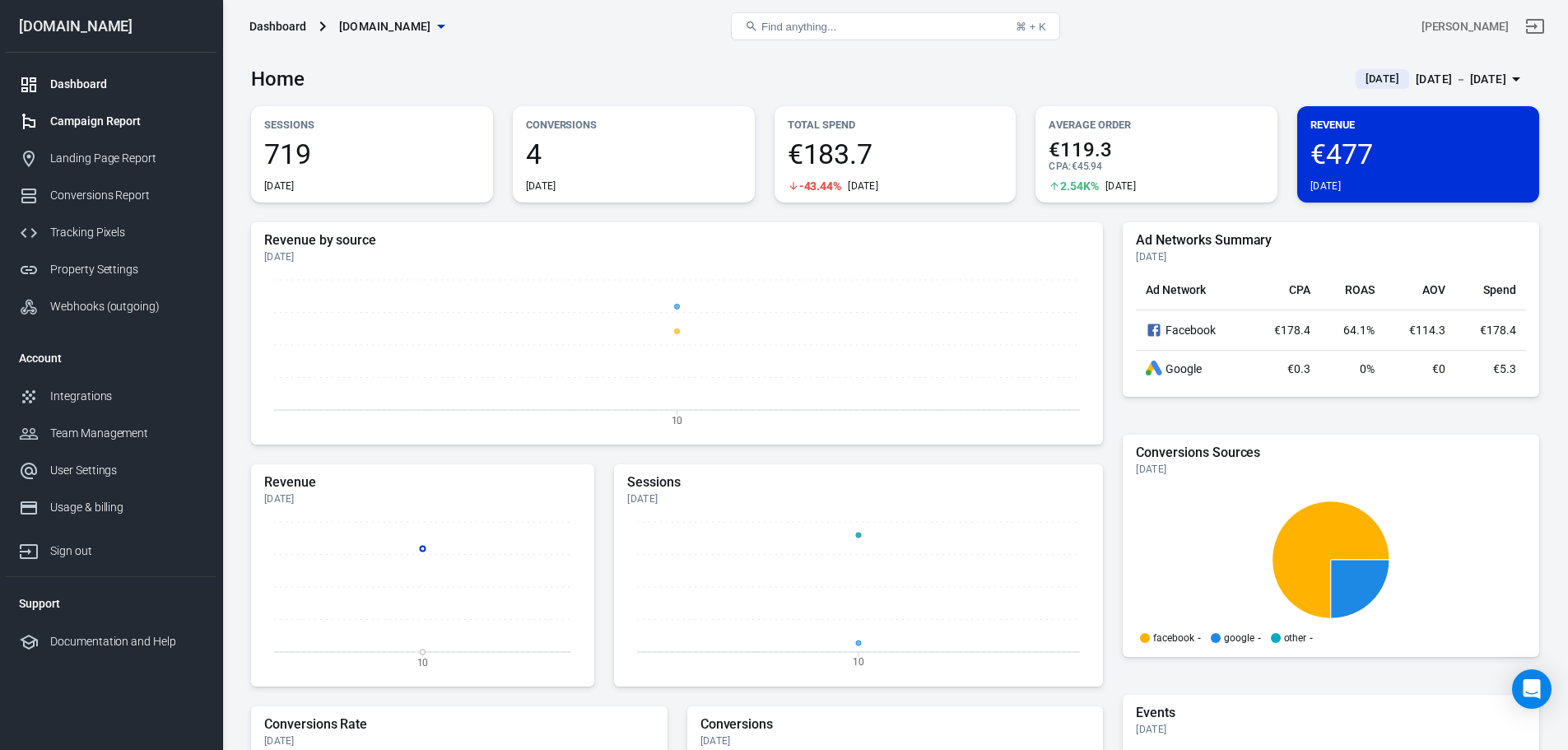
click at [114, 120] on div "Campaign Report" at bounding box center [127, 121] width 153 height 18
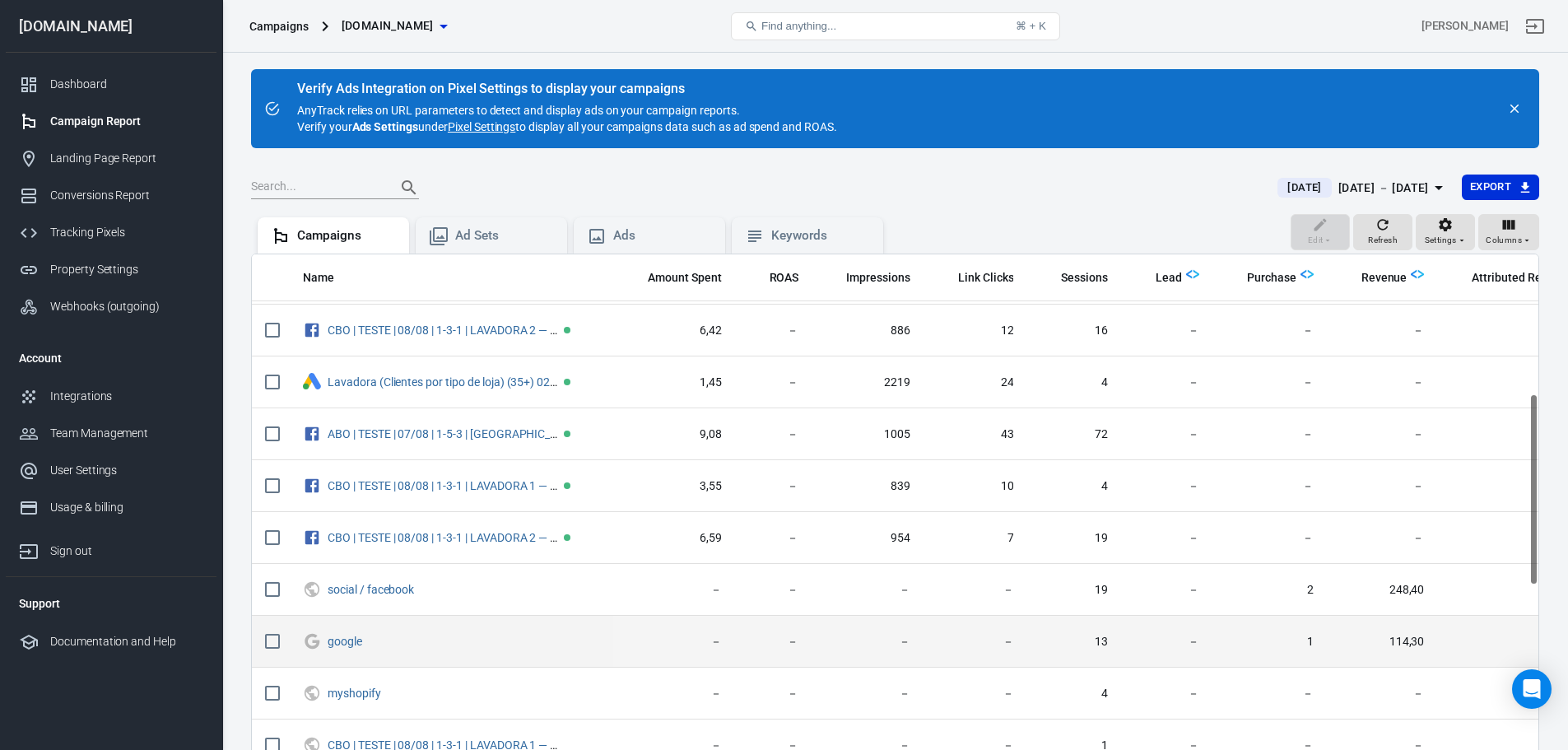
scroll to position [296, 0]
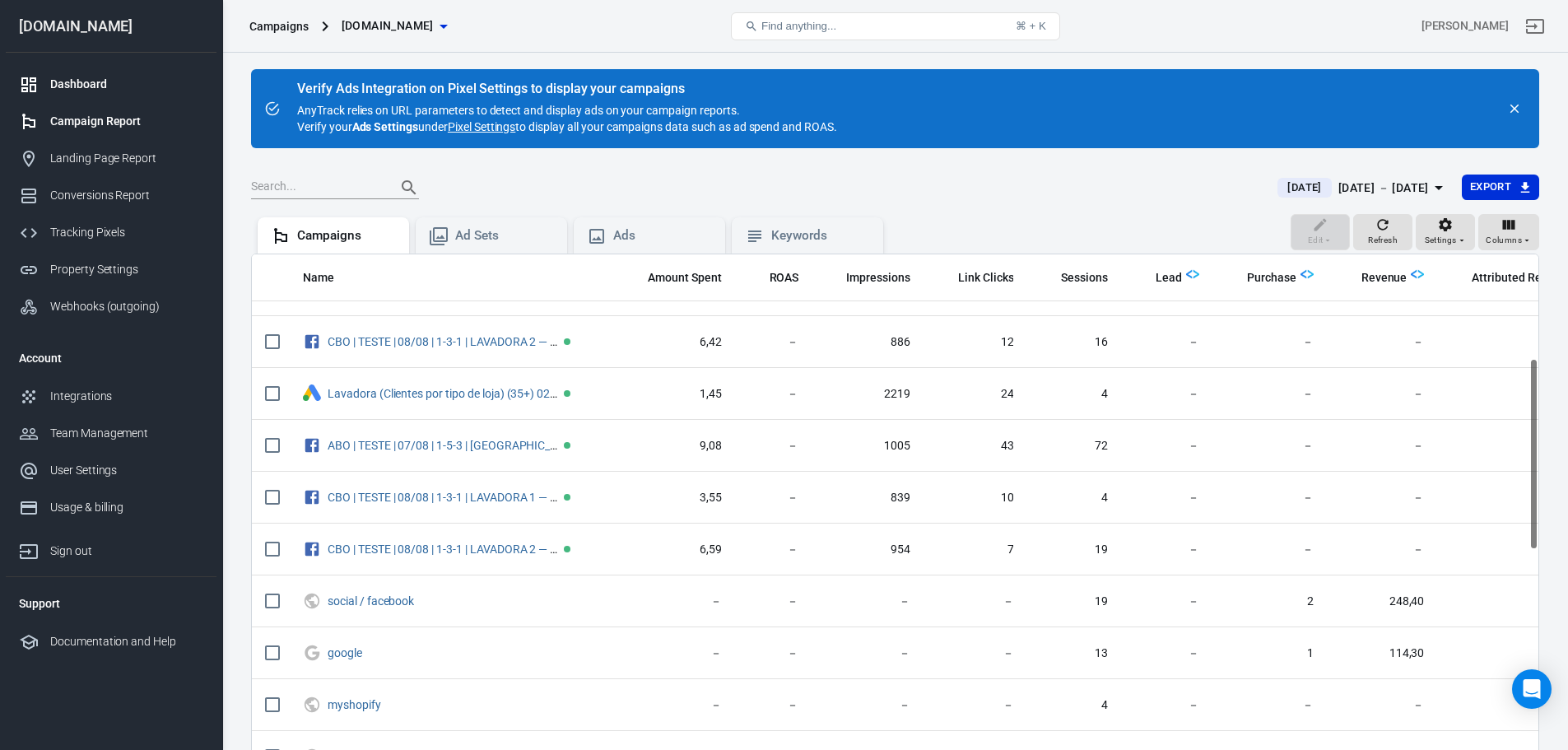
click at [82, 87] on div "Dashboard" at bounding box center [127, 85] width 153 height 18
